Goal: Find specific page/section: Find specific page/section

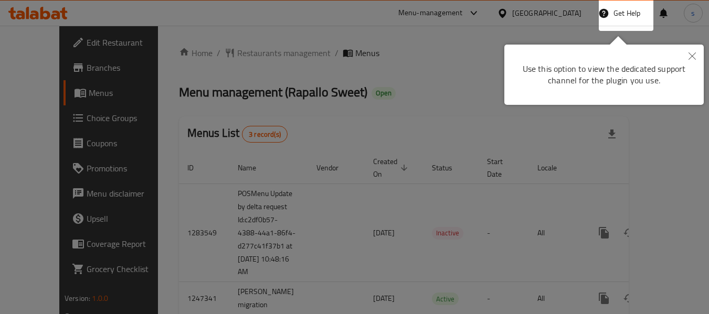
click at [694, 61] on button "Close" at bounding box center [692, 57] width 23 height 24
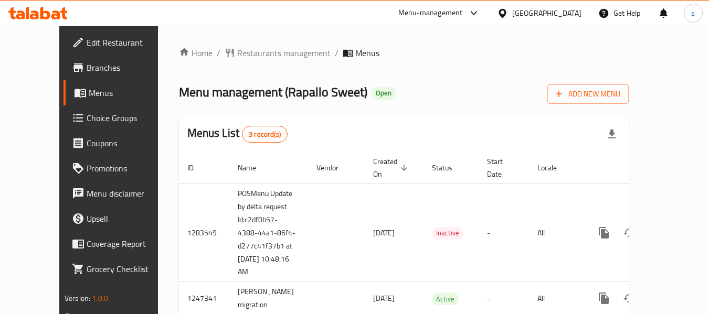
click at [573, 17] on div "Kuwait" at bounding box center [546, 13] width 69 height 12
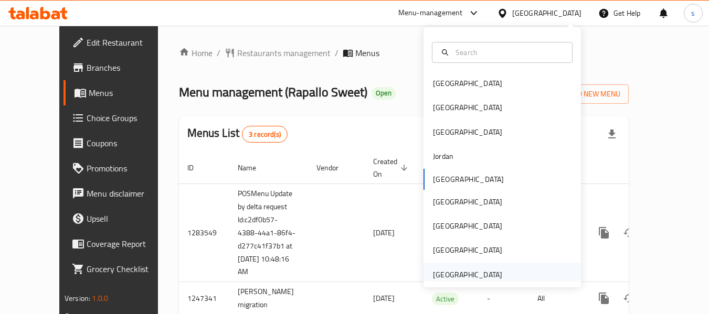
click at [467, 277] on div "[GEOGRAPHIC_DATA]" at bounding box center [467, 275] width 69 height 12
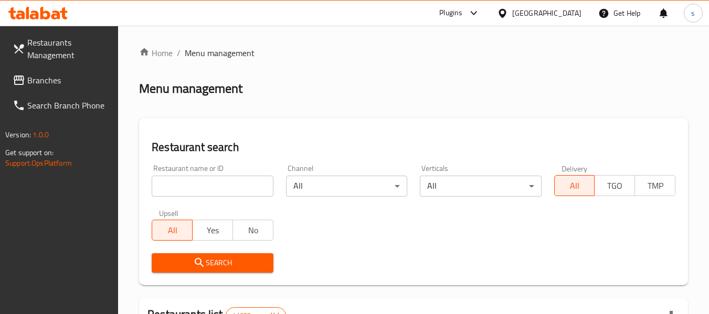
click at [49, 84] on span "Branches" at bounding box center [68, 80] width 83 height 13
